Goal: Task Accomplishment & Management: Manage account settings

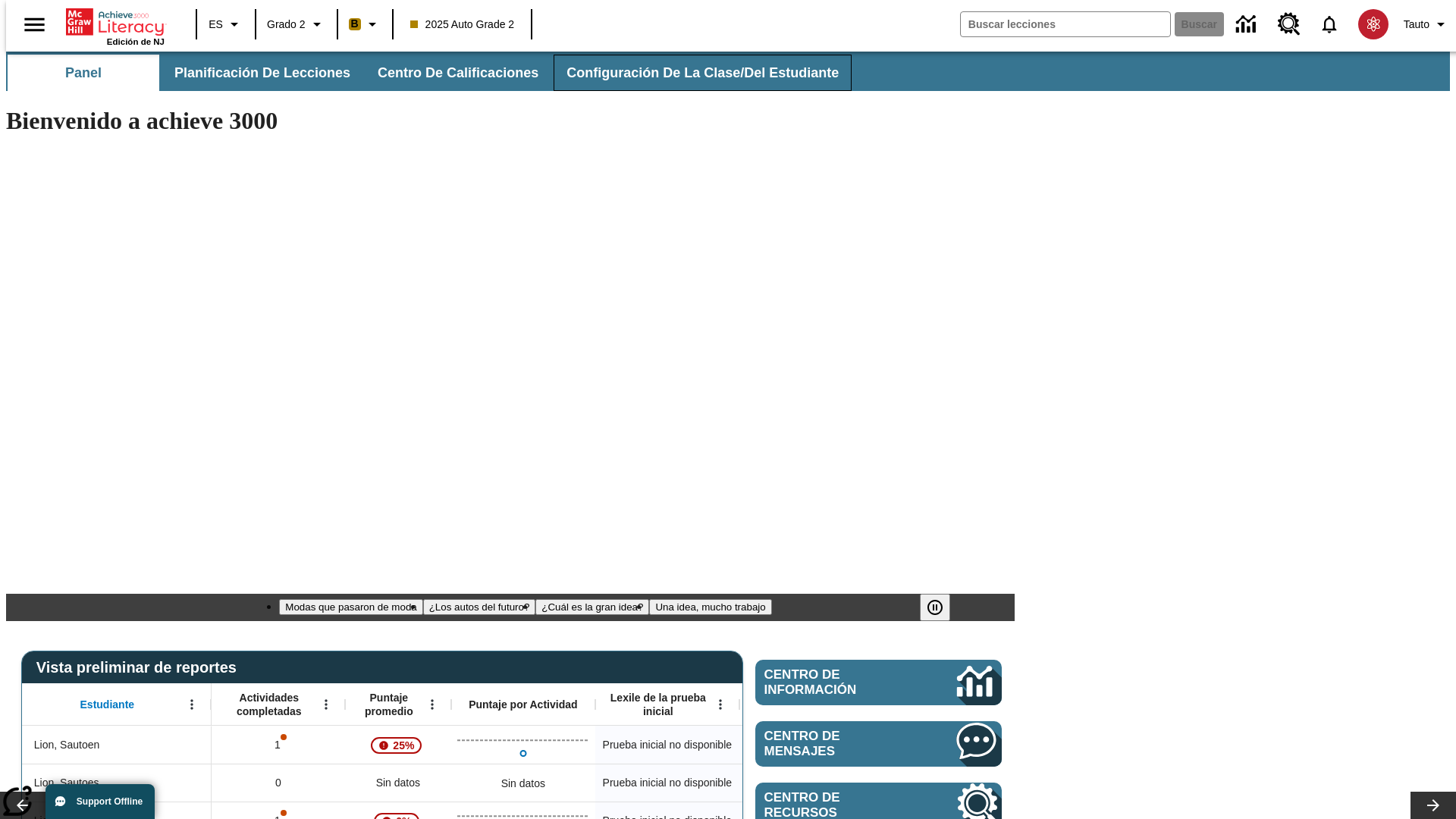
click at [686, 73] on span "Configuración de la clase/del estudiante" at bounding box center [702, 73] width 272 height 18
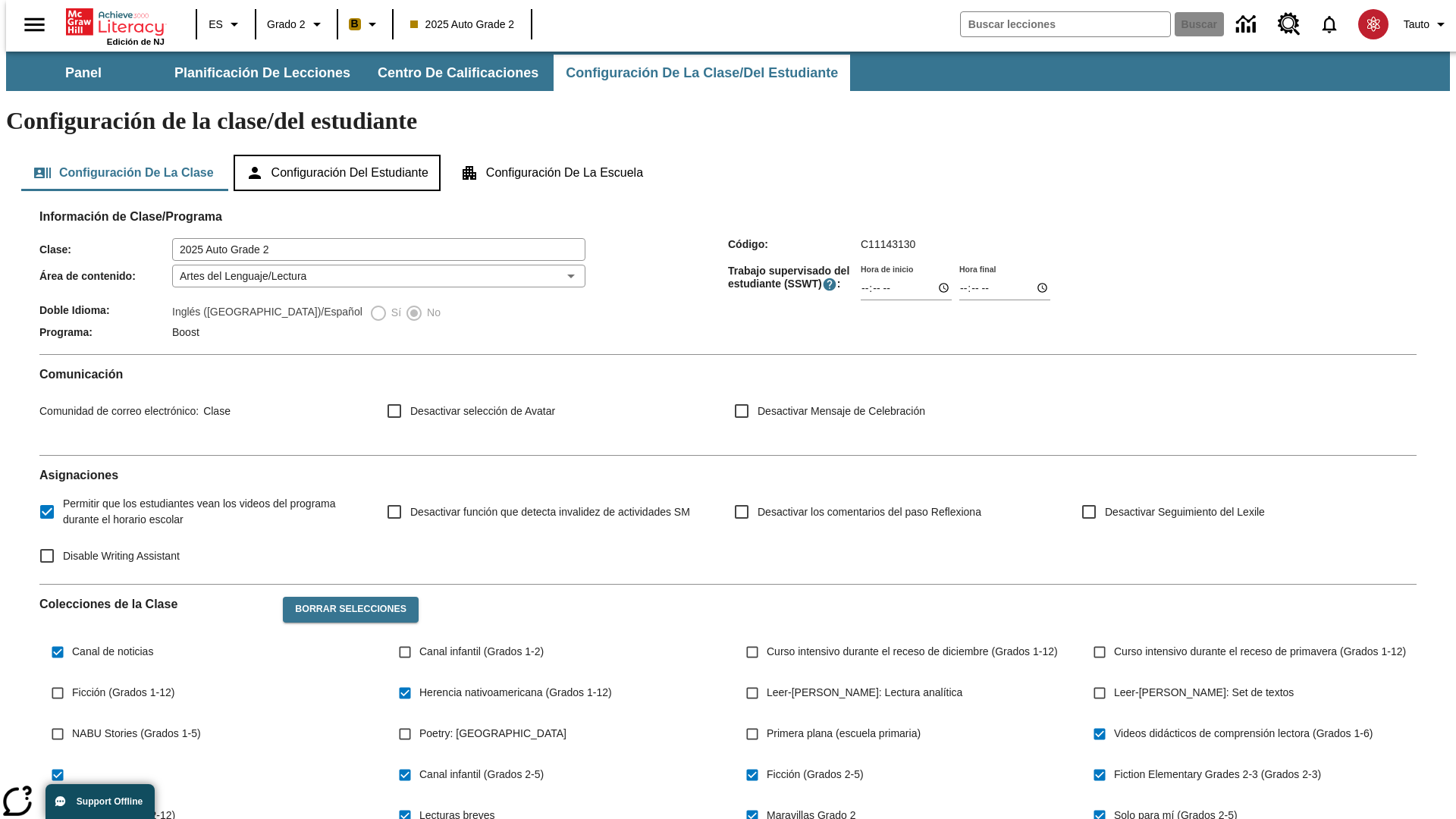
click at [338, 155] on button "Configuración del estudiante" at bounding box center [337, 172] width 207 height 36
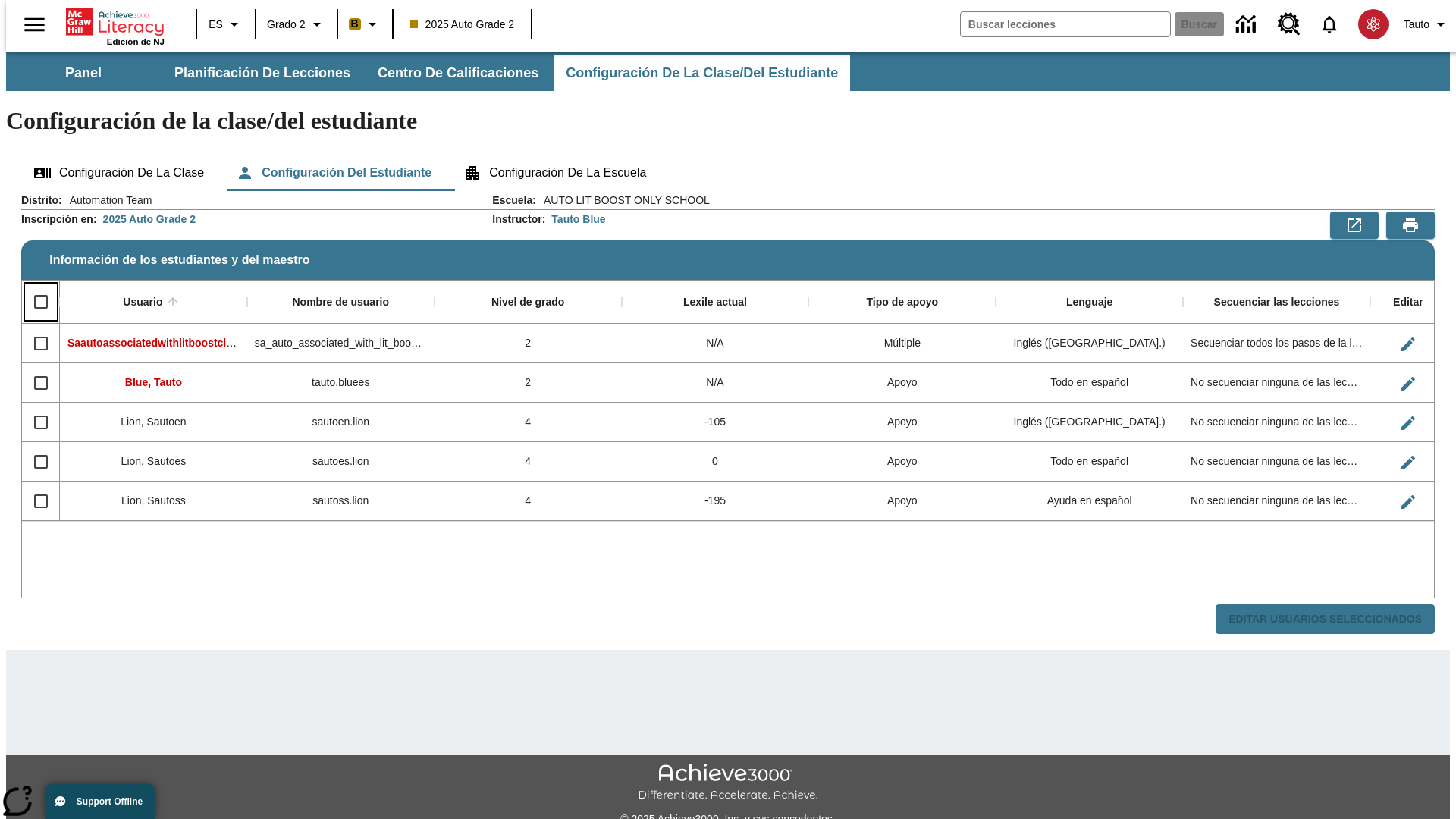
click at [34, 286] on input "Select all rows" at bounding box center [41, 302] width 32 height 32
checkbox input "true"
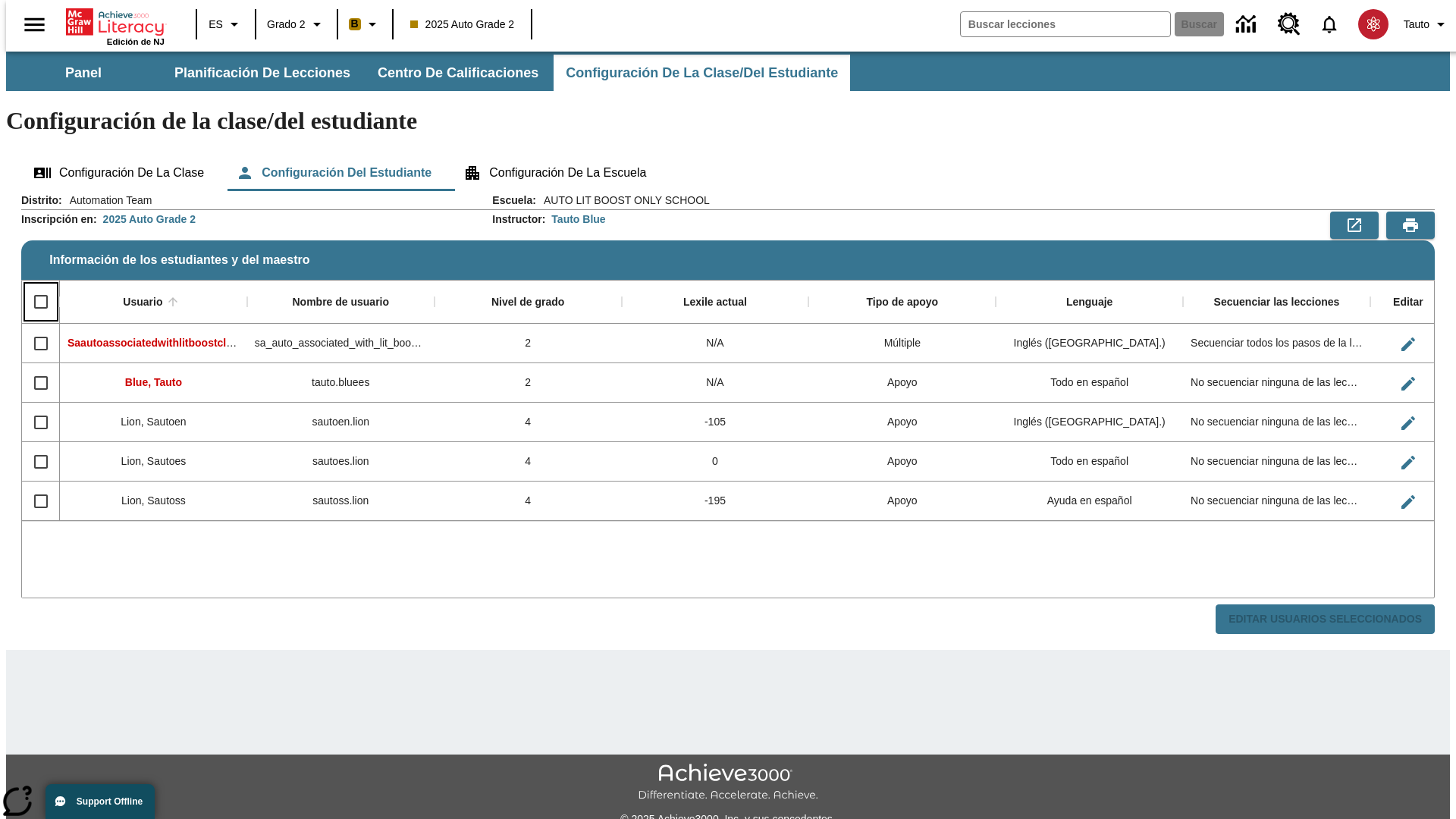
checkbox input "true"
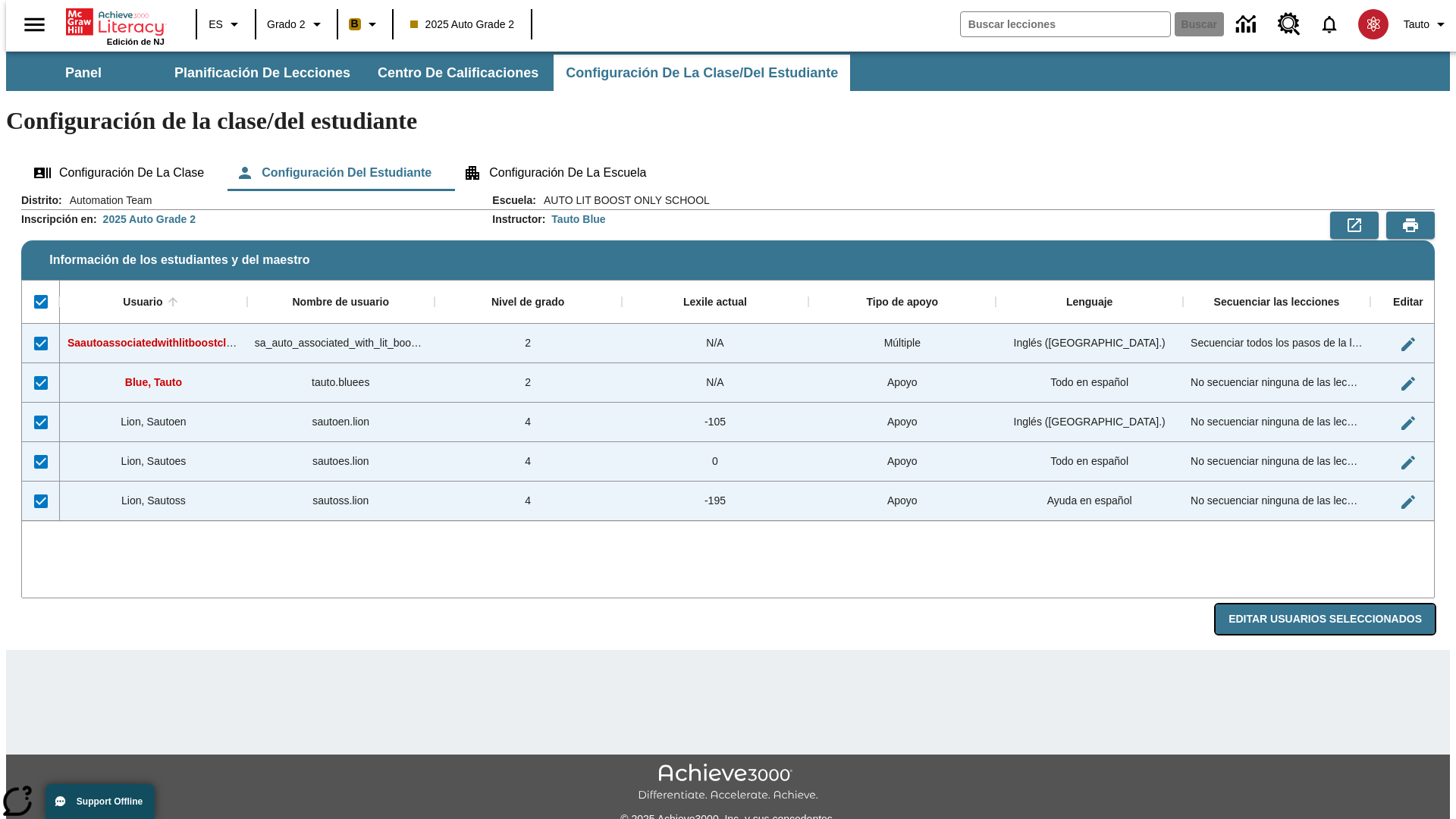
click at [1337, 604] on button "Editar Usuarios Seleccionados" at bounding box center [1325, 619] width 219 height 30
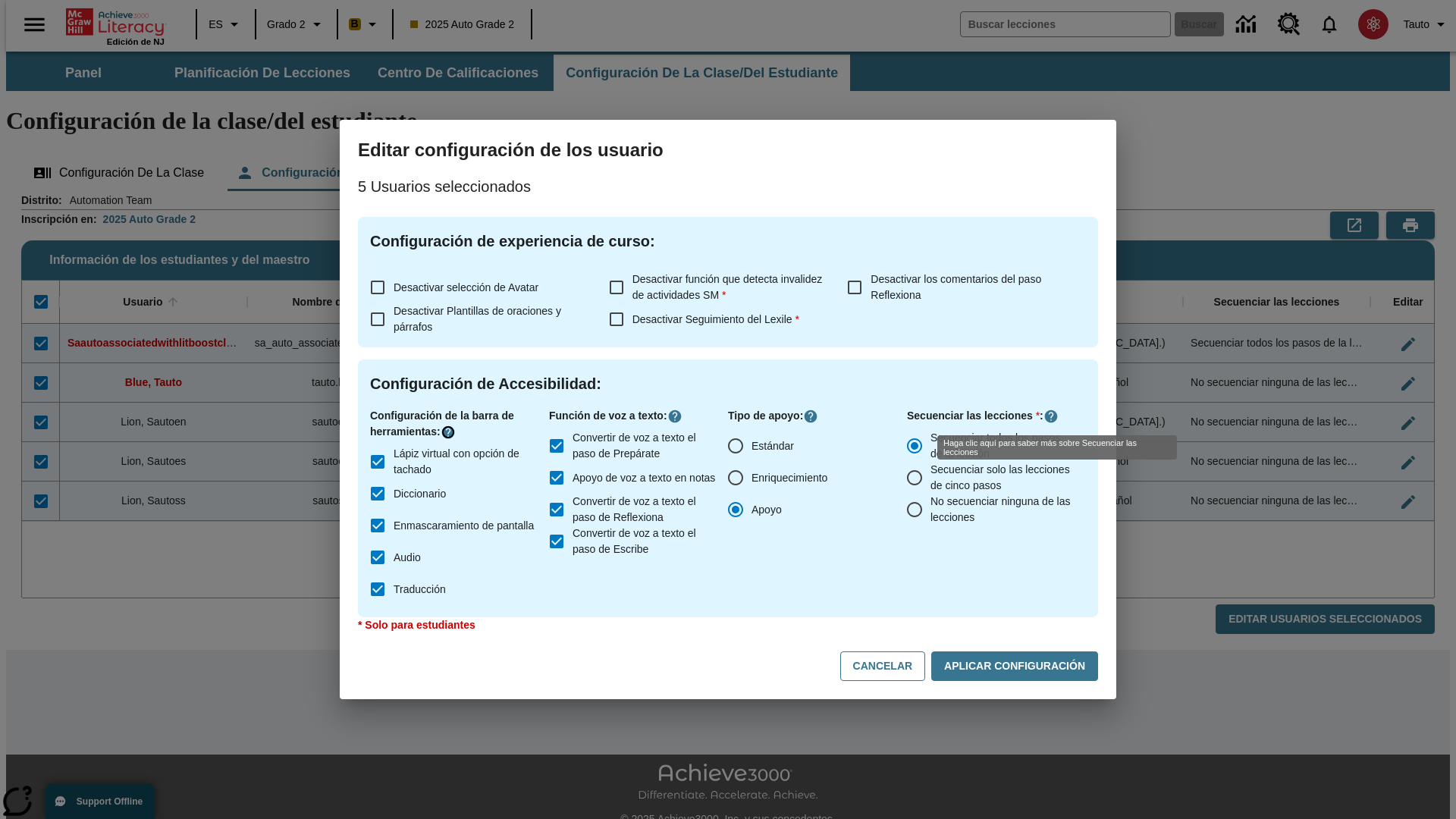
click at [451, 432] on icon "Haga clic aquí para saber más sobre" at bounding box center [448, 432] width 15 height 15
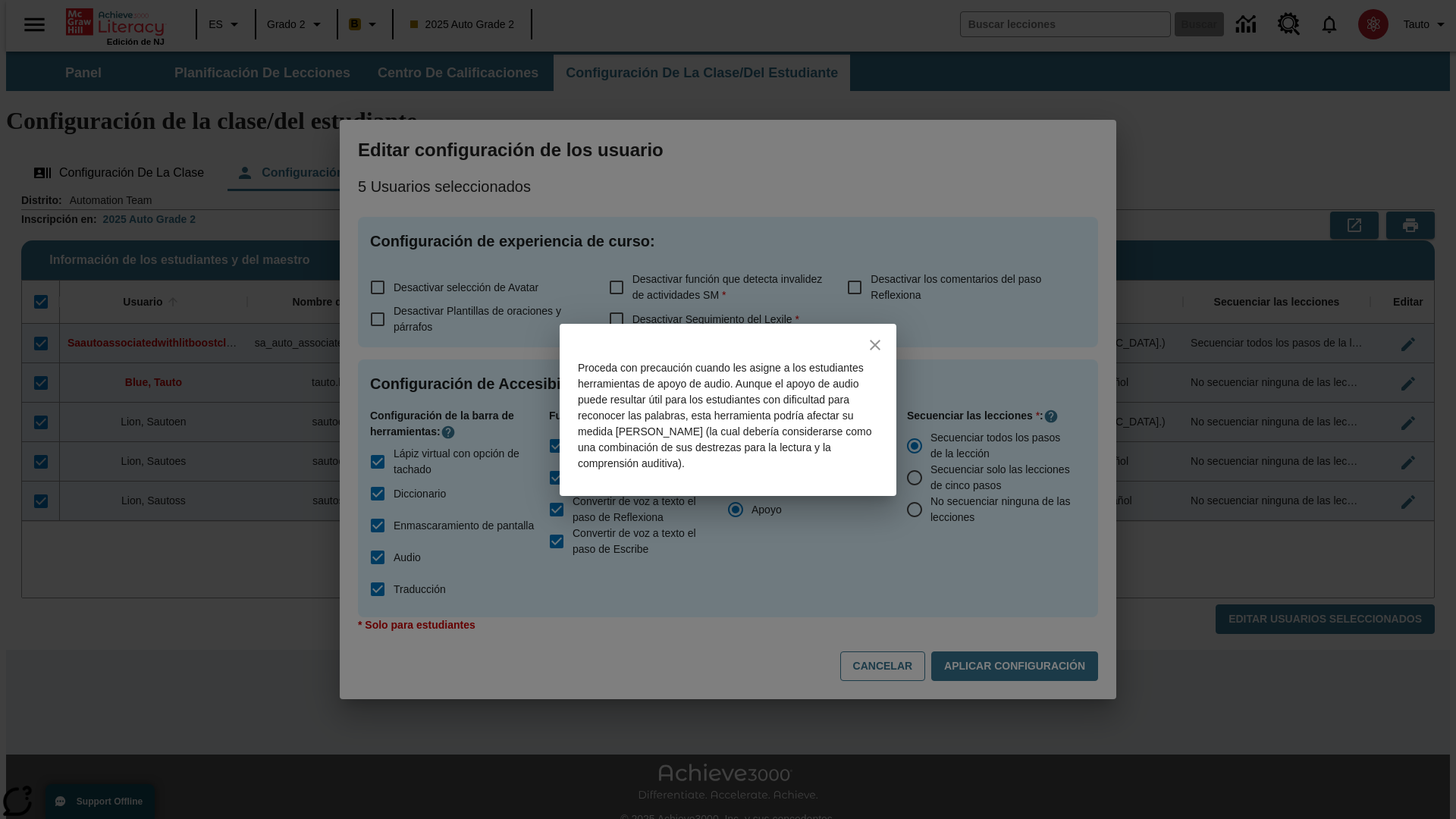
click at [875, 344] on icon "close" at bounding box center [875, 344] width 10 height 10
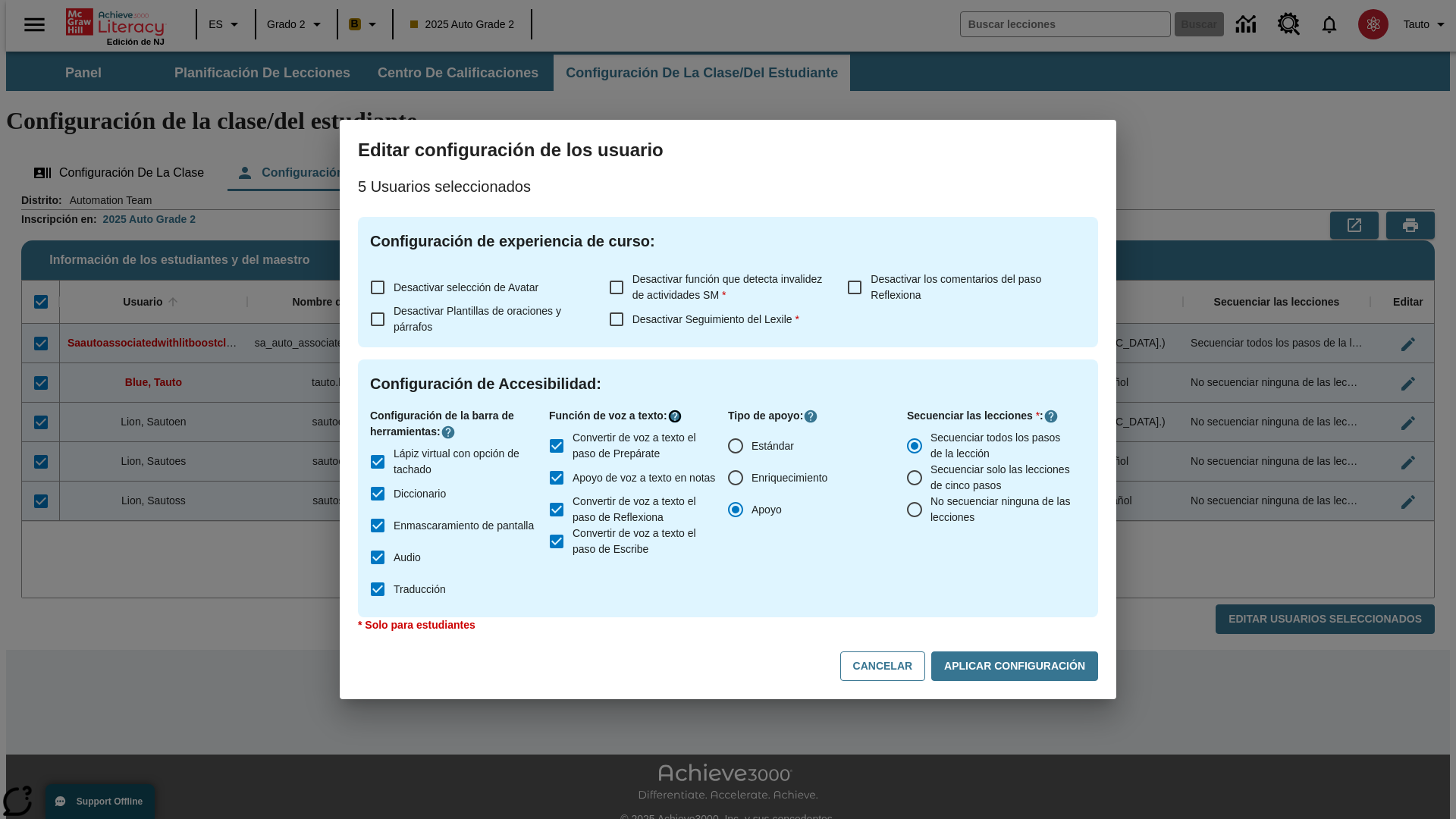
click at [678, 416] on icon "Haga clic aquí para saber más sobre" at bounding box center [674, 416] width 15 height 15
click at [1052, 416] on icon "Haga clic aquí para saber más sobre" at bounding box center [1051, 416] width 15 height 15
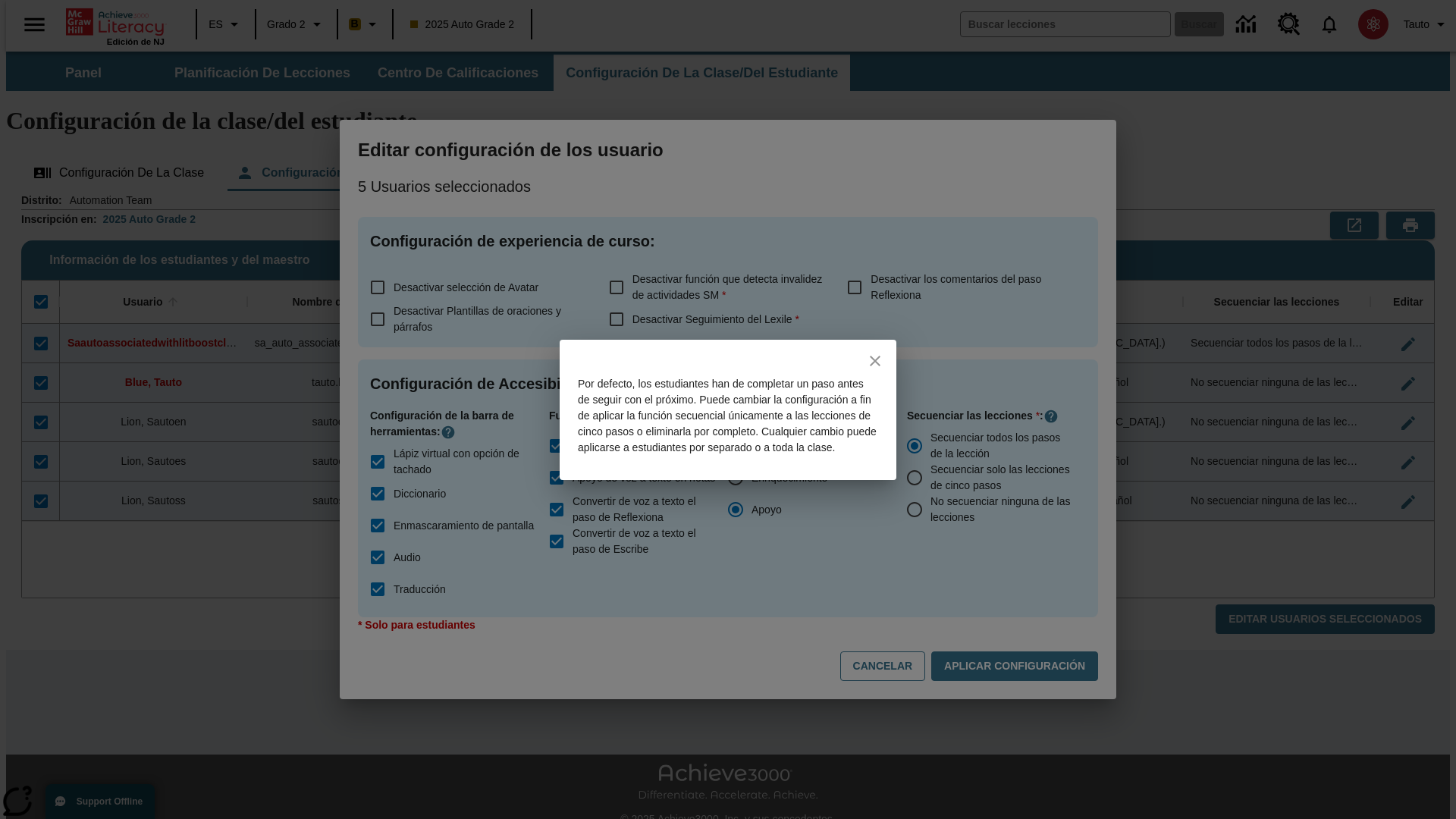
click at [875, 355] on icon "close" at bounding box center [875, 360] width 10 height 10
